Goal: Register for event/course

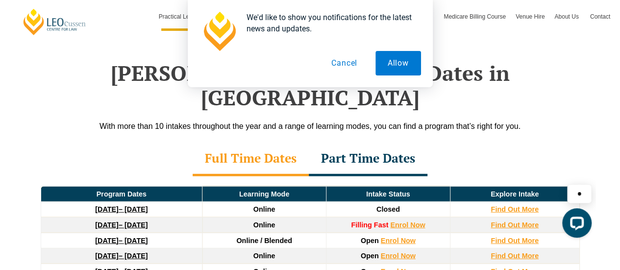
click at [351, 65] on button "Cancel" at bounding box center [344, 63] width 50 height 25
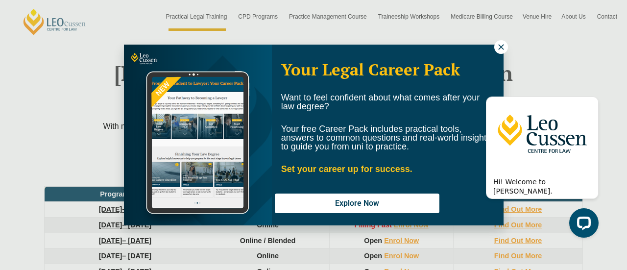
click at [500, 47] on icon at bounding box center [501, 47] width 9 height 9
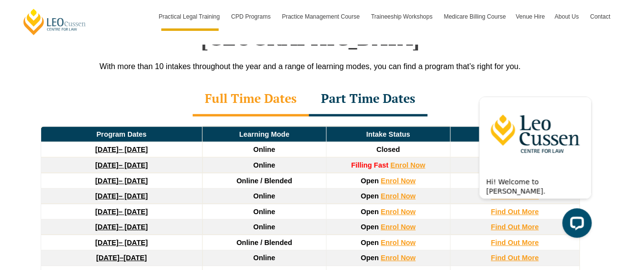
scroll to position [1319, 0]
click at [396, 161] on link "Enrol Now" at bounding box center [407, 165] width 35 height 8
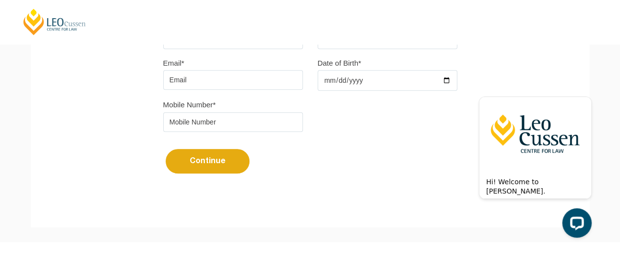
scroll to position [340, 0]
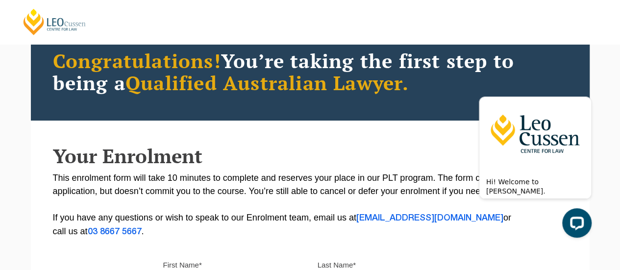
scroll to position [76, 0]
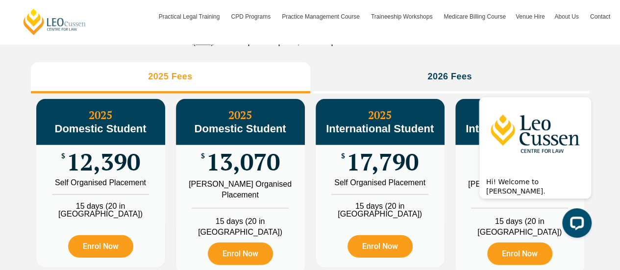
click at [611, 142] on div "PLT Program Fees When it comes to fees, Leo Cussen makes it easy and clear – wh…" at bounding box center [310, 145] width 620 height 421
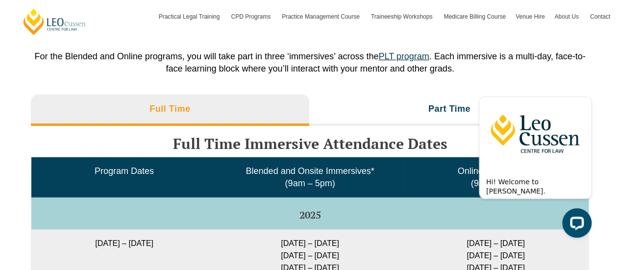
scroll to position [1526, 0]
